Goal: Task Accomplishment & Management: Manage account settings

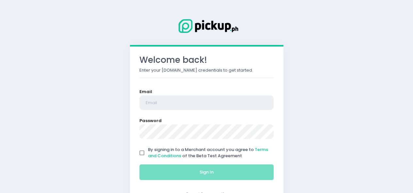
drag, startPoint x: 0, startPoint y: 0, endPoint x: 184, endPoint y: 97, distance: 208.1
click at [184, 97] on input "email" at bounding box center [206, 103] width 134 height 15
type input "[EMAIL_ADDRESS][DOMAIN_NAME]"
click at [138, 155] on input "By signing in to a Merchant account you agree to Terms and Conditions of the Be…" at bounding box center [142, 153] width 12 height 12
checkbox input "true"
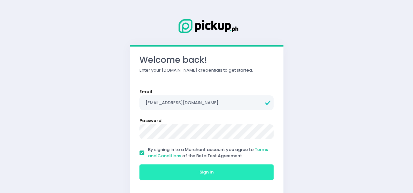
click at [161, 169] on button "Sign In" at bounding box center [206, 173] width 134 height 16
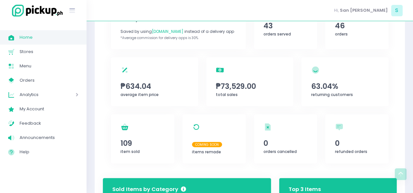
scroll to position [135, 0]
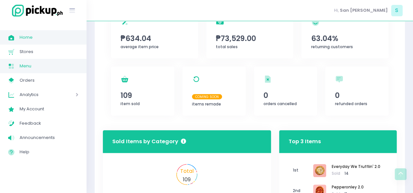
click at [34, 71] on link "Menu Created with Sketch. Menu" at bounding box center [43, 66] width 86 height 14
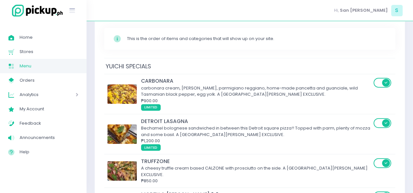
scroll to position [104, 0]
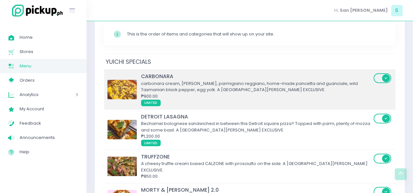
click at [123, 80] on img at bounding box center [121, 90] width 29 height 20
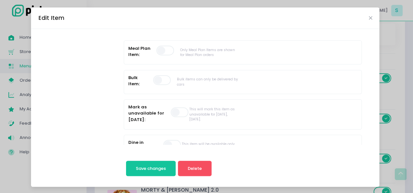
scroll to position [209, 0]
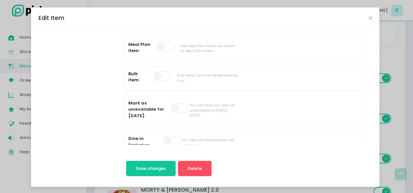
click at [175, 107] on span at bounding box center [180, 109] width 19 height 10
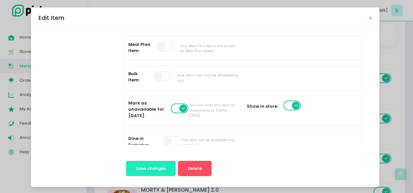
click at [143, 166] on span "Save changes" at bounding box center [151, 169] width 30 height 6
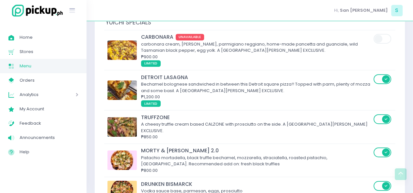
scroll to position [157, 0]
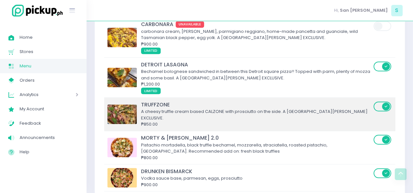
click at [382, 102] on span at bounding box center [382, 107] width 19 height 10
click at [47, 101] on input "checkbox" at bounding box center [47, 101] width 0 height 0
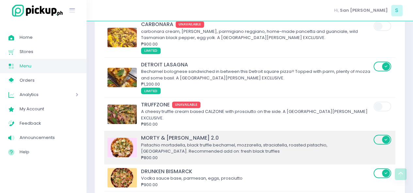
click at [371, 131] on td "MORTY & [PERSON_NAME] 2.0 [PERSON_NAME], black truffle bechamel, mozzarella, st…" at bounding box center [249, 147] width 291 height 33
click at [382, 135] on span at bounding box center [382, 140] width 19 height 10
click at [47, 134] on input "checkbox" at bounding box center [47, 134] width 0 height 0
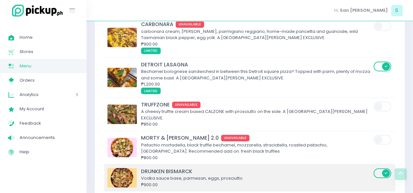
click at [379, 169] on span at bounding box center [382, 174] width 19 height 10
click at [47, 168] on input "checkbox" at bounding box center [47, 168] width 0 height 0
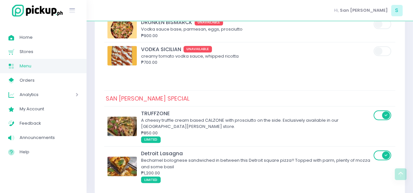
scroll to position [309, 0]
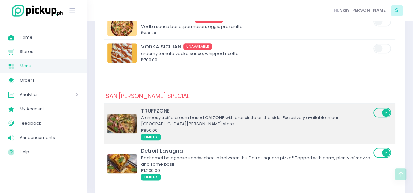
click at [380, 108] on span at bounding box center [382, 113] width 19 height 10
click at [47, 107] on input "checkbox" at bounding box center [47, 107] width 0 height 0
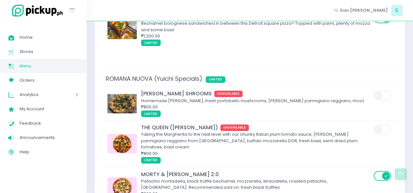
scroll to position [465, 0]
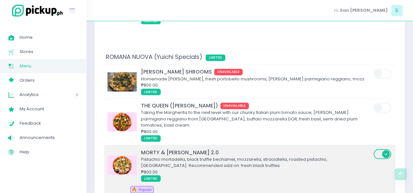
click at [380, 149] on span at bounding box center [382, 154] width 19 height 10
click at [47, 149] on input "checkbox" at bounding box center [47, 149] width 0 height 0
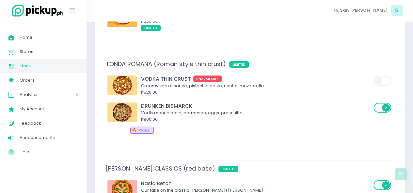
scroll to position [1122, 0]
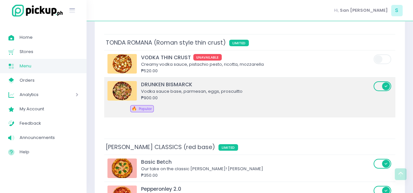
click at [382, 82] on span at bounding box center [382, 87] width 19 height 10
click at [47, 81] on input "checkbox" at bounding box center [47, 81] width 0 height 0
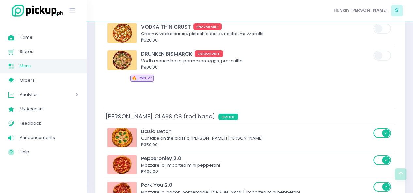
scroll to position [1165, 0]
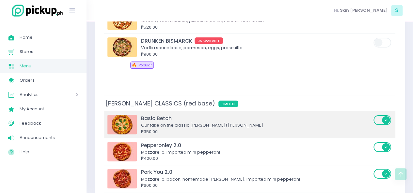
click at [382, 116] on span at bounding box center [382, 121] width 19 height 10
click at [47, 115] on input "checkbox" at bounding box center [47, 115] width 0 height 0
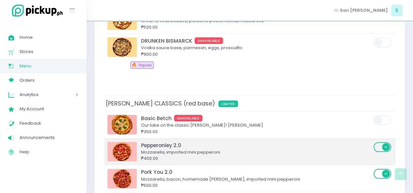
click at [380, 143] on span at bounding box center [382, 148] width 19 height 10
click at [47, 142] on input "checkbox" at bounding box center [47, 142] width 0 height 0
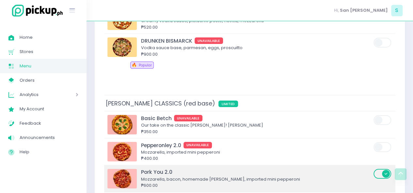
click at [381, 169] on span at bounding box center [382, 174] width 19 height 10
click at [47, 169] on input "checkbox" at bounding box center [47, 169] width 0 height 0
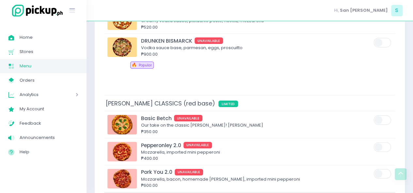
click at [47, 193] on input "checkbox" at bounding box center [47, 196] width 0 height 0
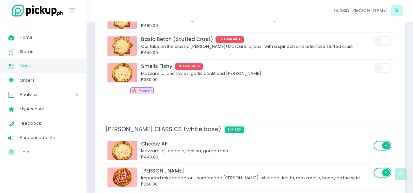
scroll to position [1626, 0]
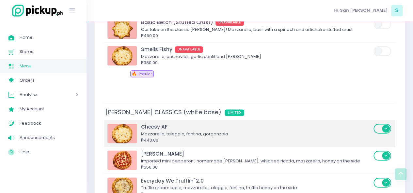
click at [385, 124] on span at bounding box center [382, 129] width 19 height 10
click at [47, 123] on input "checkbox" at bounding box center [47, 123] width 0 height 0
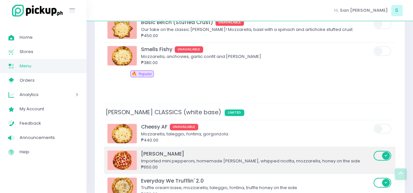
click at [383, 151] on span at bounding box center [382, 156] width 19 height 10
click at [47, 150] on input "checkbox" at bounding box center [47, 150] width 0 height 0
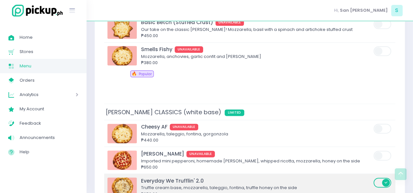
click at [379, 178] on span at bounding box center [382, 183] width 19 height 10
click at [47, 177] on input "checkbox" at bounding box center [47, 177] width 0 height 0
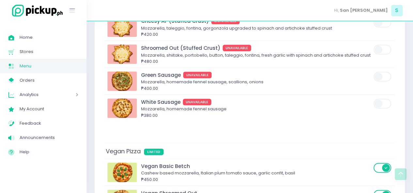
scroll to position [1909, 0]
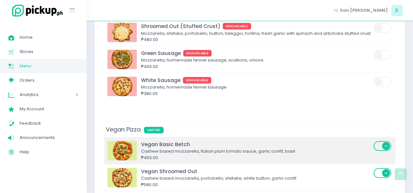
click at [381, 142] on span at bounding box center [382, 147] width 19 height 10
click at [47, 141] on input "checkbox" at bounding box center [47, 141] width 0 height 0
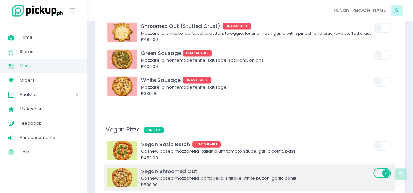
click at [380, 169] on span at bounding box center [382, 174] width 19 height 10
click at [47, 168] on input "checkbox" at bounding box center [47, 168] width 0 height 0
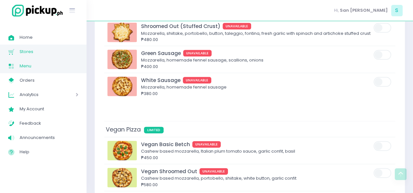
click at [34, 47] on link "Stores Created with Sketch. Stores" at bounding box center [43, 52] width 86 height 14
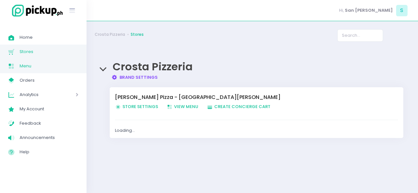
click at [25, 72] on link "Menu Created with Sketch. Menu" at bounding box center [43, 66] width 86 height 14
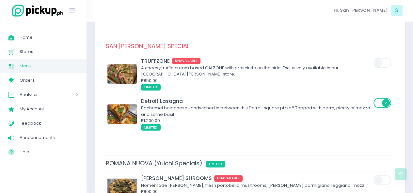
scroll to position [356, 0]
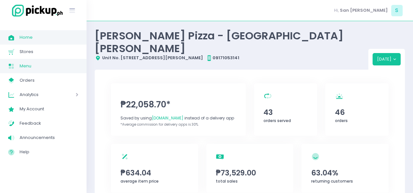
click at [33, 61] on link "Menu Created with Sketch. Menu" at bounding box center [43, 66] width 86 height 14
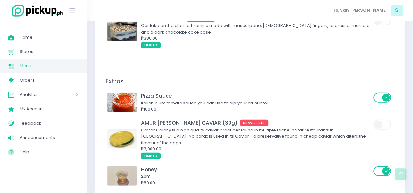
scroll to position [3258, 0]
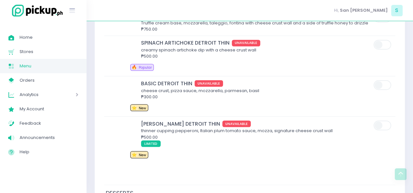
scroll to position [3043, 0]
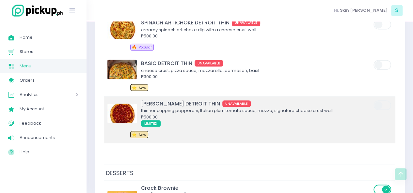
click at [215, 114] on div "₱500.00" at bounding box center [256, 117] width 230 height 7
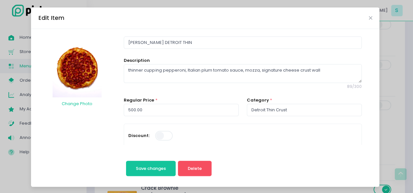
click at [400, 114] on div "Edit Item Change Photo RONI DETROIT THIN Description thinner cupping pepperoni,…" at bounding box center [206, 96] width 413 height 193
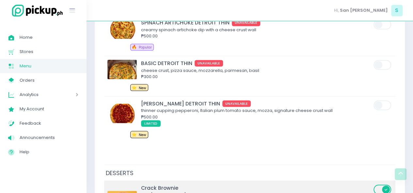
scroll to position [3079, 0]
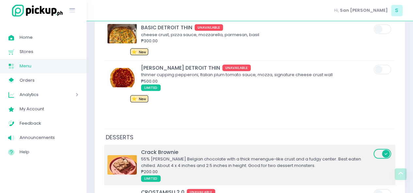
click at [259, 189] on div "CROSTAMISU 2.0 UNAVAILABLE" at bounding box center [256, 193] width 230 height 8
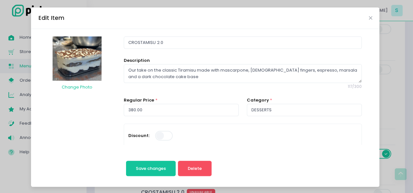
scroll to position [116, 0]
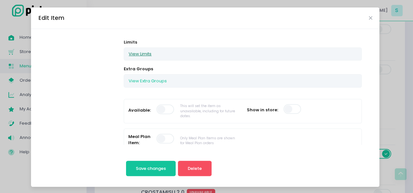
click at [135, 50] on button "View Limits" at bounding box center [140, 54] width 32 height 12
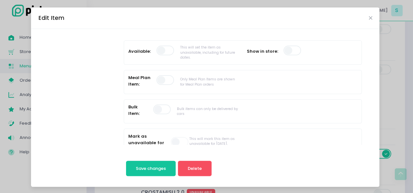
scroll to position [250, 0]
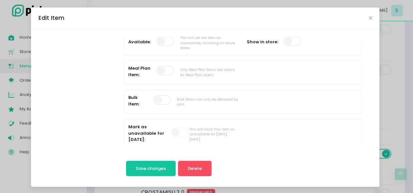
click at [22, 168] on div "Edit Item Change Photo CROSTAMISU 2.0 Description Our take on the classic Tiram…" at bounding box center [206, 96] width 413 height 193
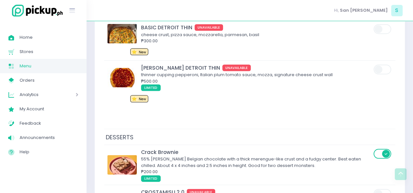
click at [22, 168] on div "Home Created with Sketch. Home Stores Created with Sketch. Stores Menu Created …" at bounding box center [43, 107] width 86 height 164
click at [0, 138] on link "Announcements Created with Sketch. Announcements" at bounding box center [43, 138] width 86 height 14
